Goal: Transaction & Acquisition: Purchase product/service

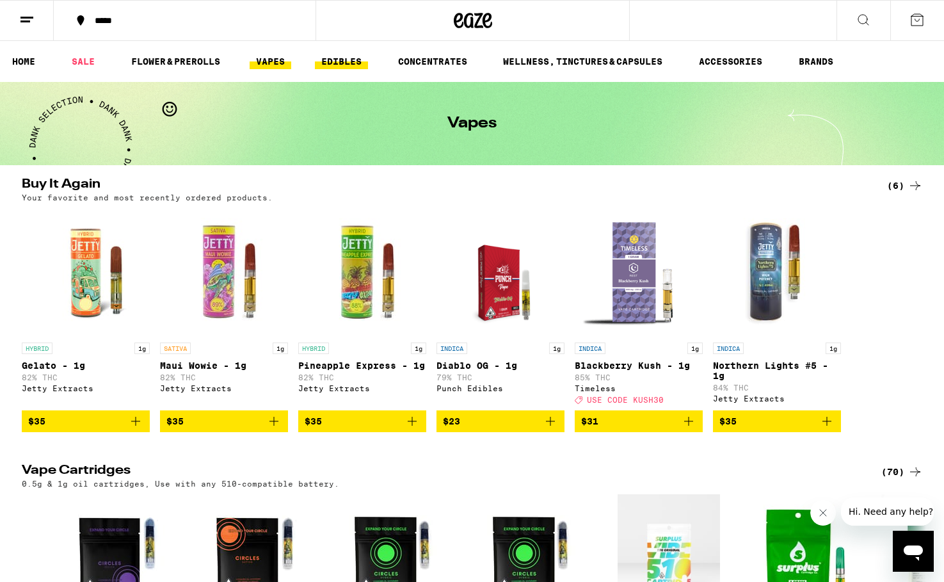
click at [345, 60] on link "EDIBLES" at bounding box center [341, 61] width 53 height 15
